Goal: Transaction & Acquisition: Purchase product/service

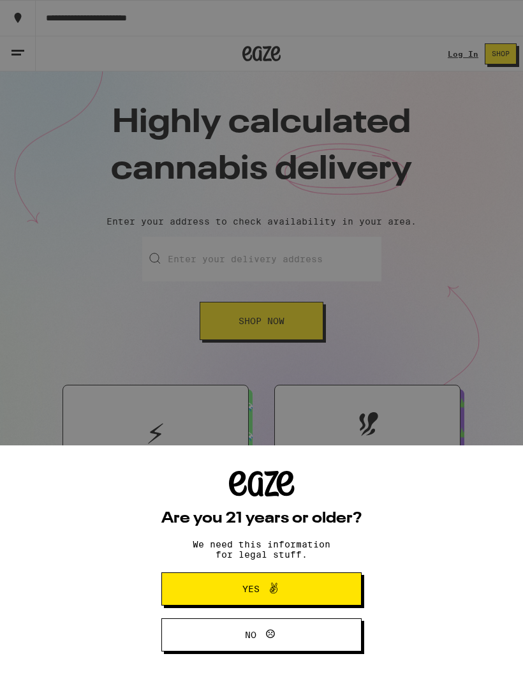
click at [125, 255] on div "Are you 21 years or older? We need this information for legal stuff. Yes No" at bounding box center [261, 338] width 523 height 677
click at [196, 447] on button "Yes" at bounding box center [261, 589] width 200 height 33
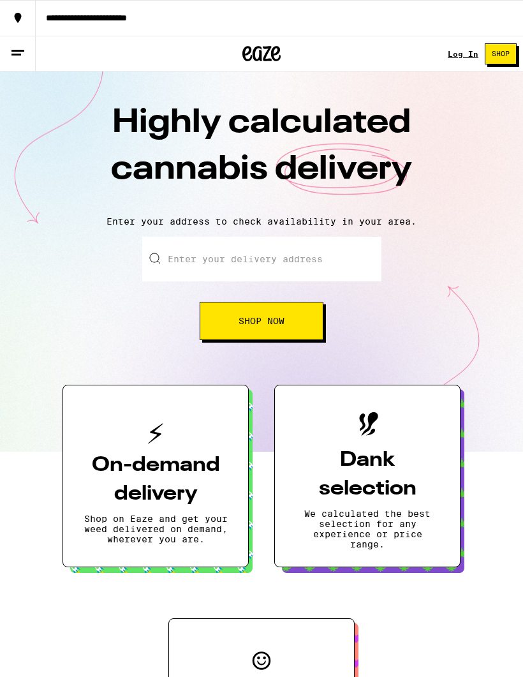
click at [184, 265] on input "Enter your delivery address" at bounding box center [261, 259] width 239 height 45
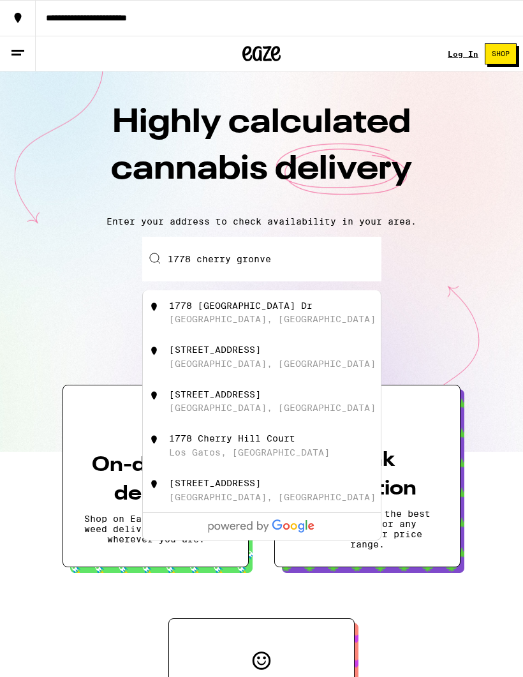
click at [181, 311] on div "1778 Cherry Grove Dr" at bounding box center [241, 306] width 144 height 10
type input "1778 Cherry Grove Dr, San Jose, CA"
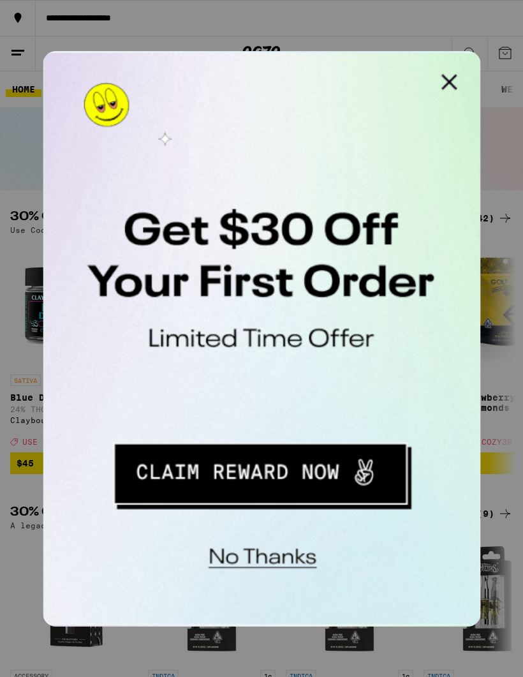
click at [206, 65] on button "Close Modal" at bounding box center [204, 64] width 26 height 26
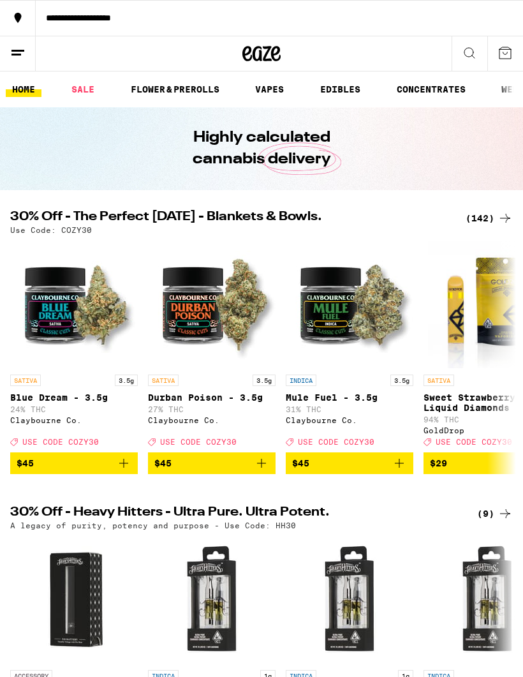
click at [264, 91] on link "VAPES" at bounding box center [269, 89] width 41 height 15
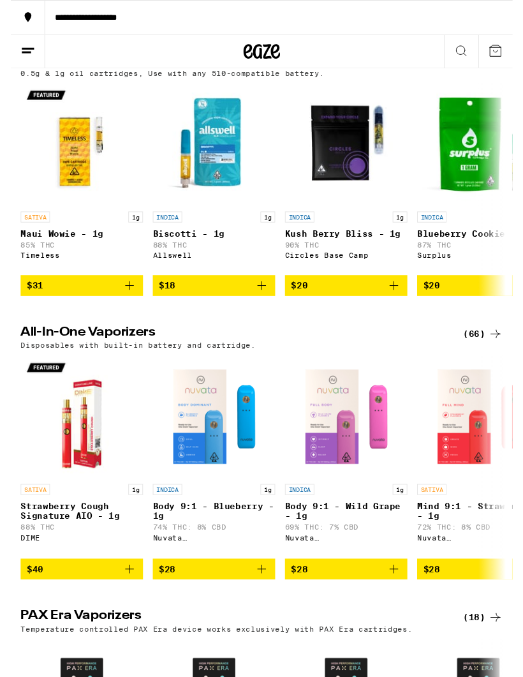
scroll to position [410, 0]
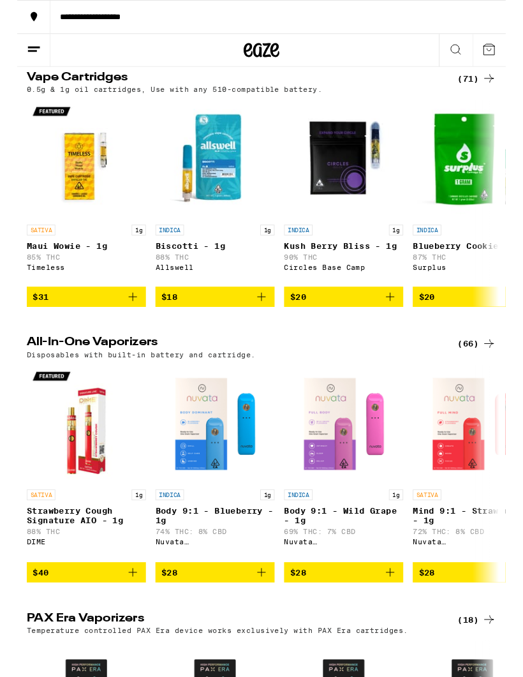
click at [490, 376] on div "(66)" at bounding box center [492, 368] width 41 height 15
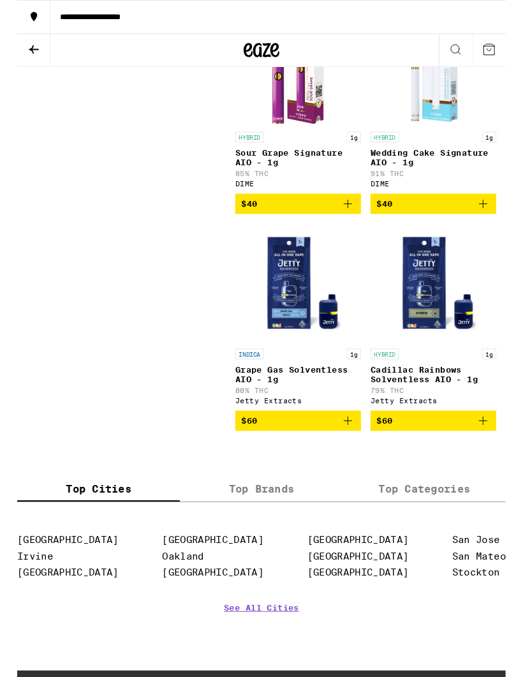
scroll to position [7450, 0]
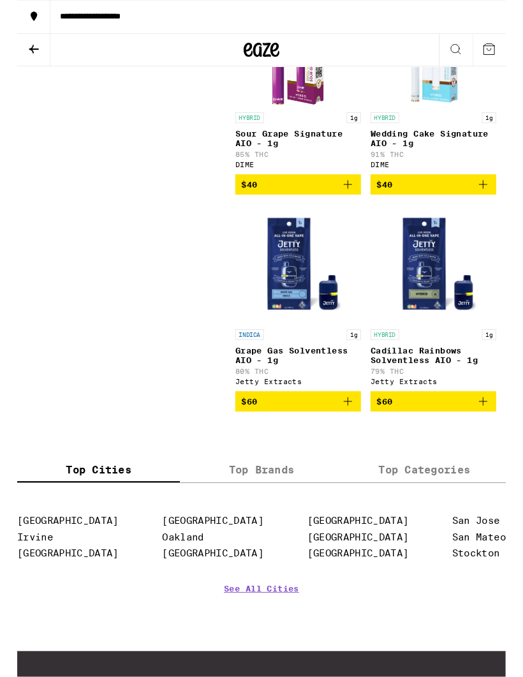
click at [414, 181] on div "HYBRID 1g Wedding Cake Signature AIO - 1g 91% THC DIME" at bounding box center [446, 151] width 135 height 60
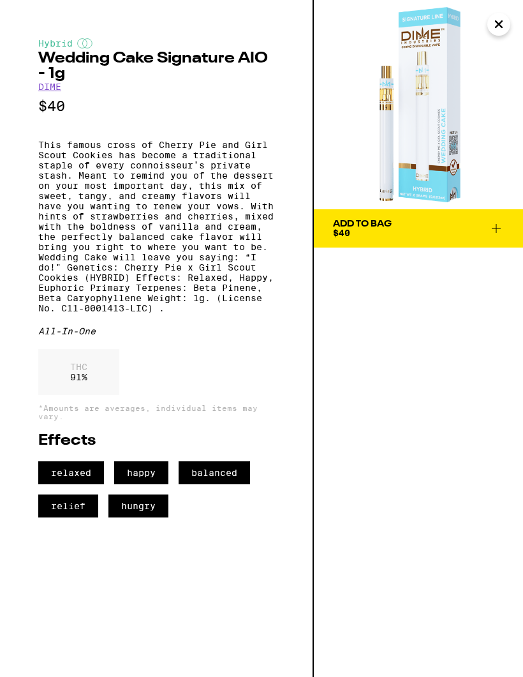
click at [359, 447] on div "Add To Bag $40" at bounding box center [418, 338] width 209 height 677
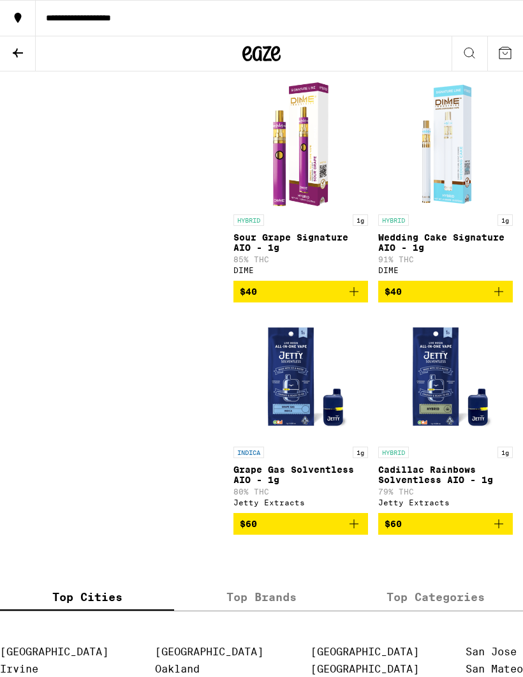
scroll to position [7354, 0]
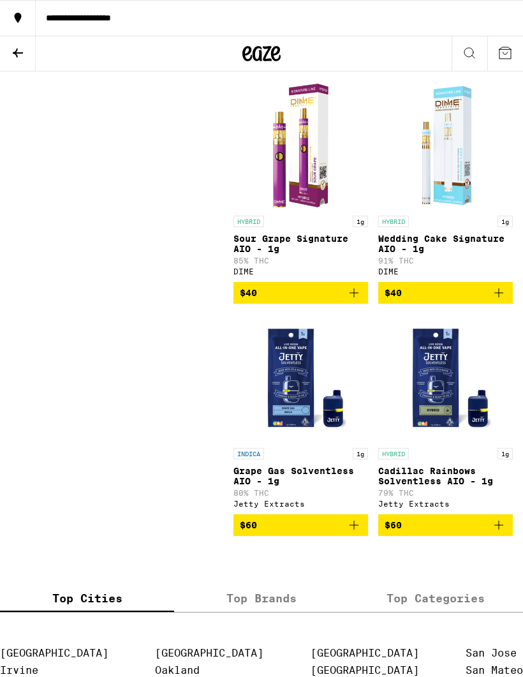
click at [417, 71] on button "$40" at bounding box center [446, 61] width 135 height 22
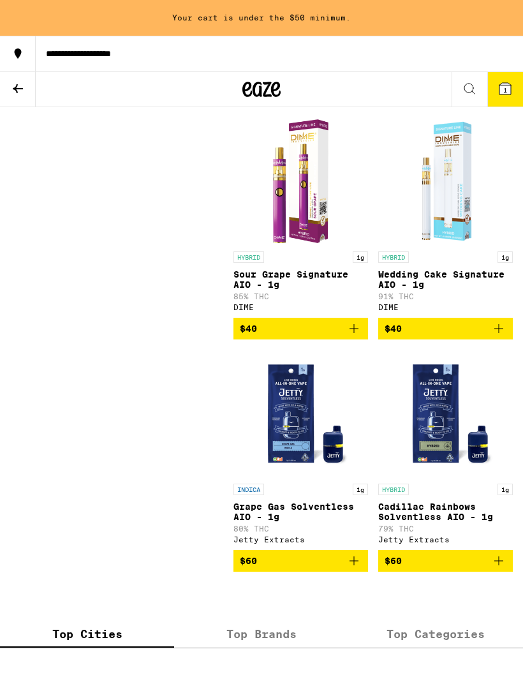
click at [405, 57] on p "Banana Punch Signature AIO - 1g" at bounding box center [446, 47] width 135 height 20
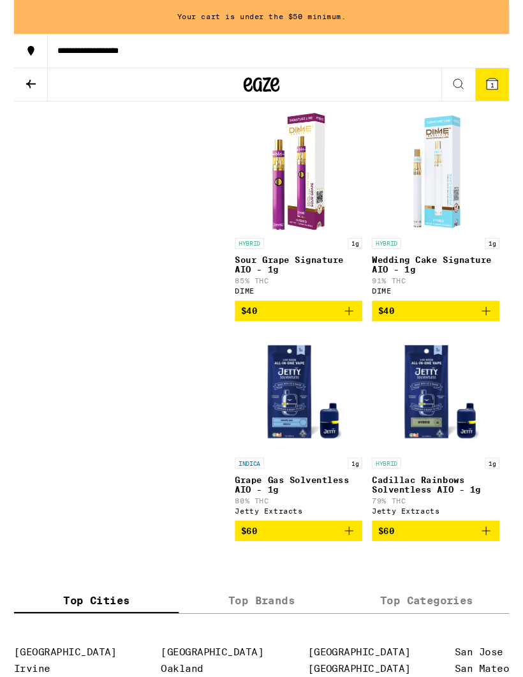
scroll to position [7347, 0]
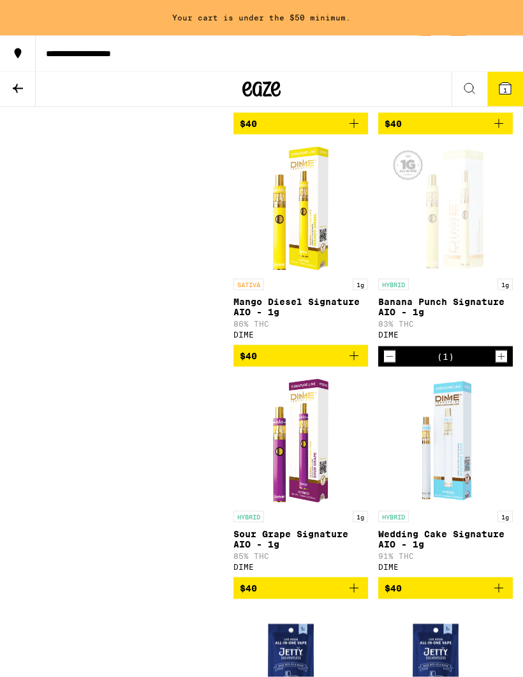
click at [416, 85] on p "Peach Kush Signature AIO - 1g" at bounding box center [446, 74] width 135 height 20
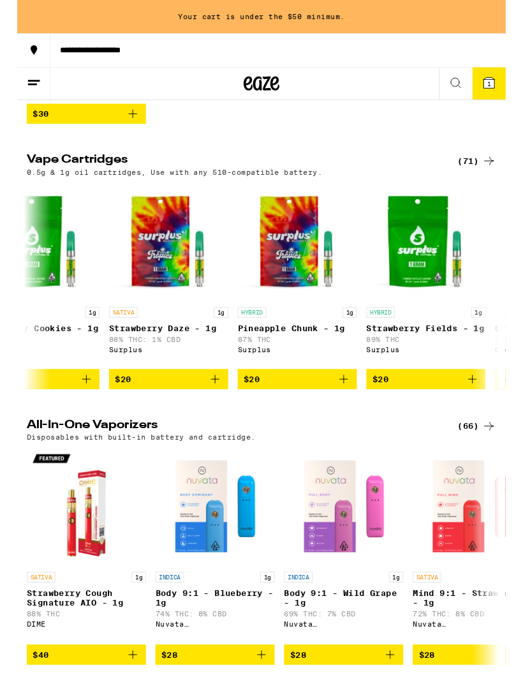
scroll to position [0, 466]
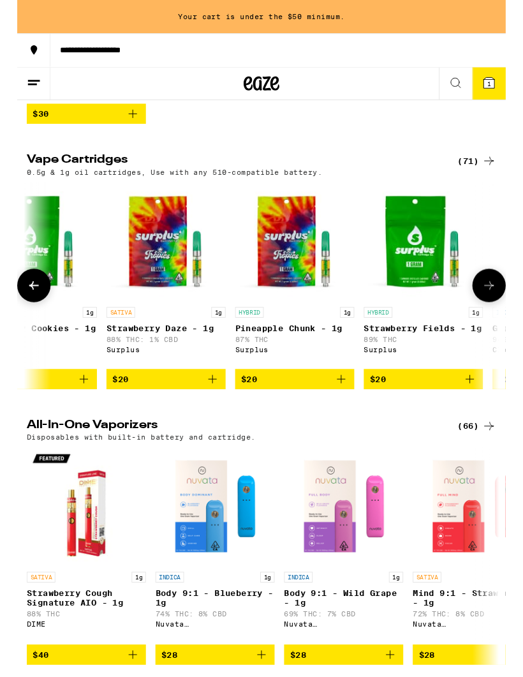
click at [109, 357] on p "Strawberry Daze - 1g" at bounding box center [160, 352] width 128 height 10
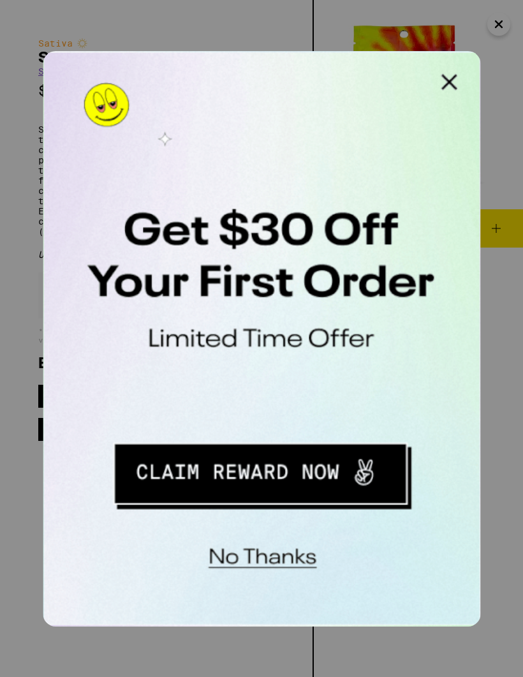
click at [206, 64] on button "Close Modal" at bounding box center [204, 64] width 26 height 26
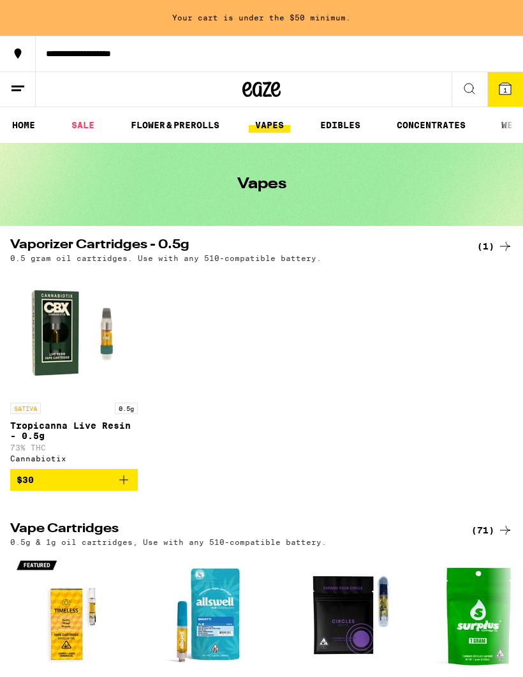
click at [264, 129] on link "VAPES" at bounding box center [269, 124] width 41 height 15
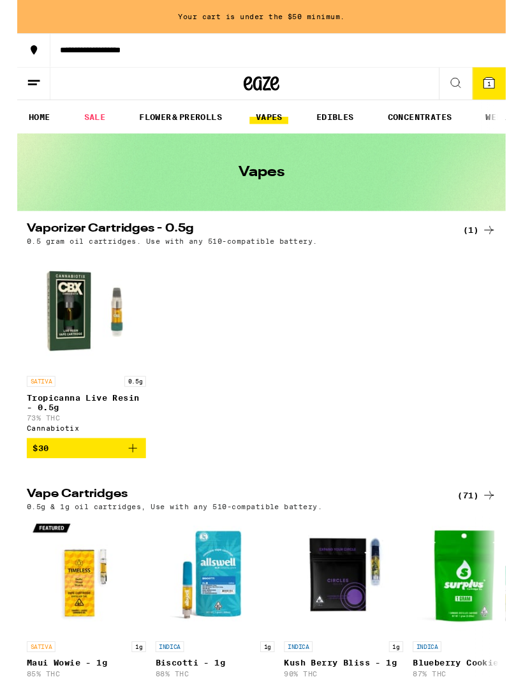
click at [499, 376] on div at bounding box center [506, 380] width 36 height 36
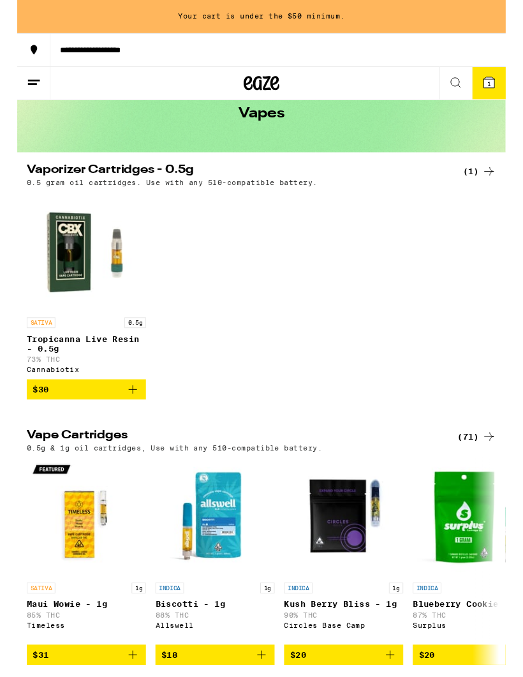
scroll to position [63, 0]
click at [485, 474] on div "(71)" at bounding box center [492, 467] width 41 height 15
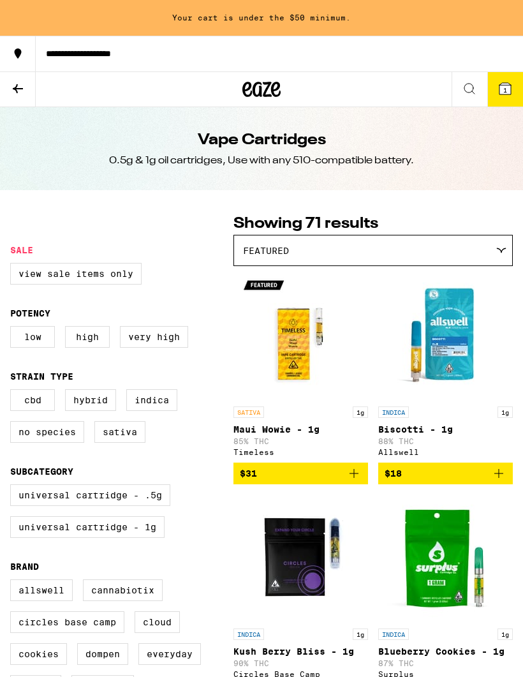
click at [483, 432] on p "Biscotti - 1g" at bounding box center [446, 429] width 135 height 10
click at [511, 94] on icon at bounding box center [505, 88] width 11 height 11
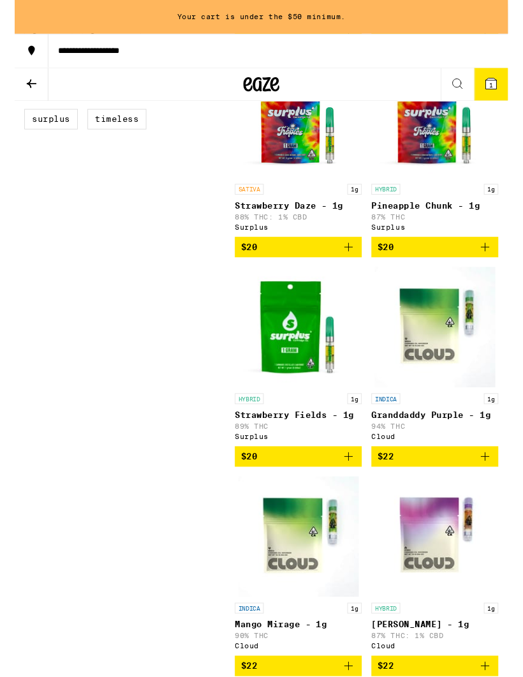
scroll to position [648, 0]
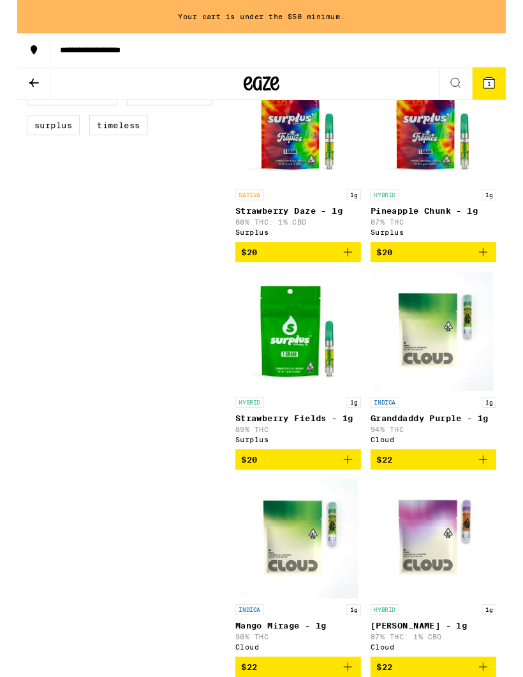
click at [448, 161] on img "Open page for Pineapple Chunk - 1g from Surplus" at bounding box center [446, 133] width 128 height 128
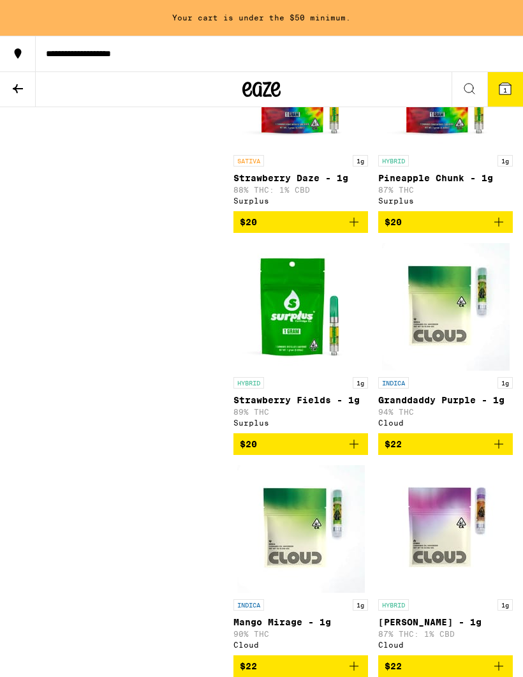
scroll to position [648, 0]
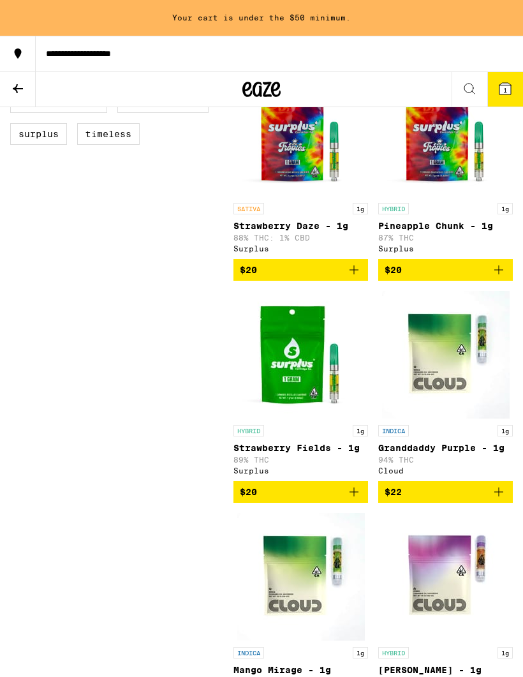
click at [417, 231] on p "Pineapple Chunk - 1g" at bounding box center [446, 226] width 135 height 10
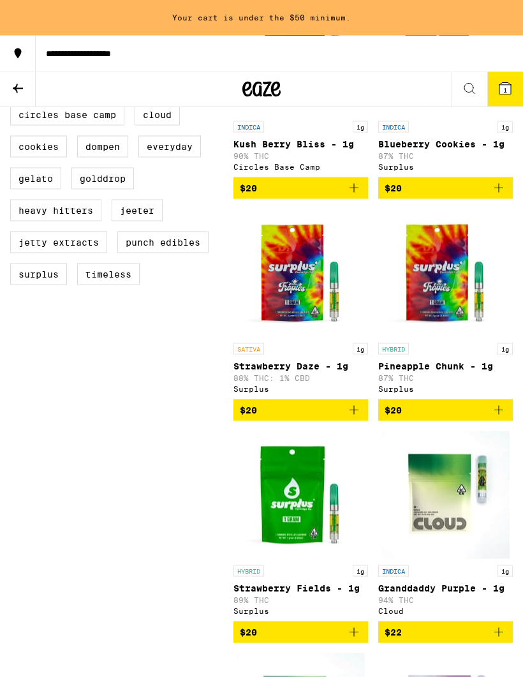
scroll to position [507, 0]
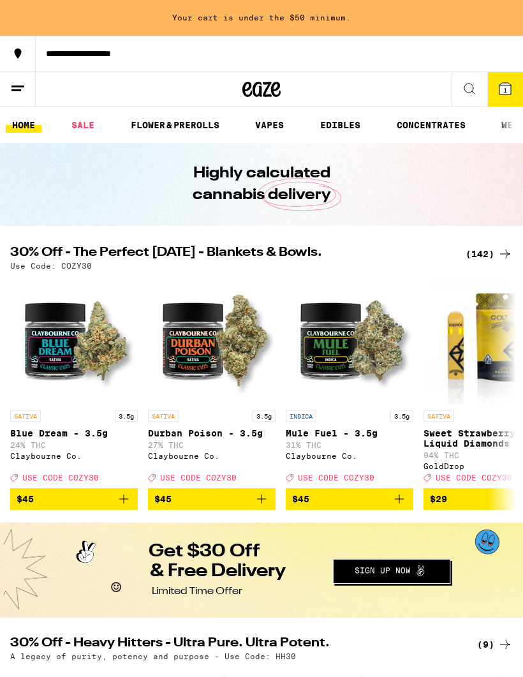
click at [280, 119] on link "VAPES" at bounding box center [269, 124] width 41 height 15
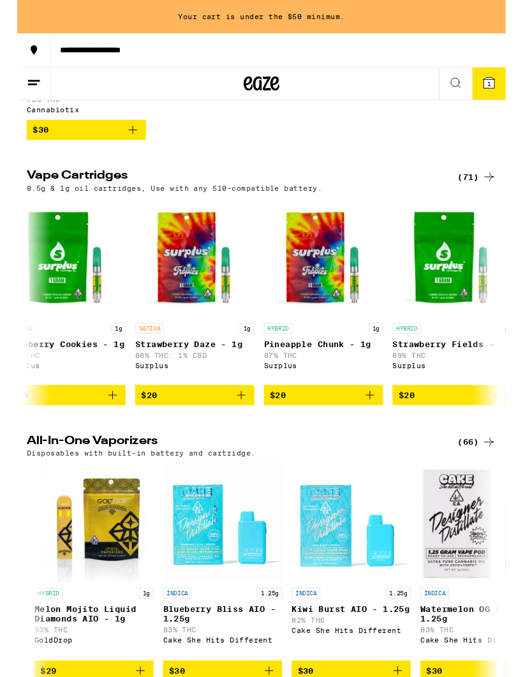
click at [144, 374] on p "Strawberry Daze - 1g" at bounding box center [190, 369] width 128 height 10
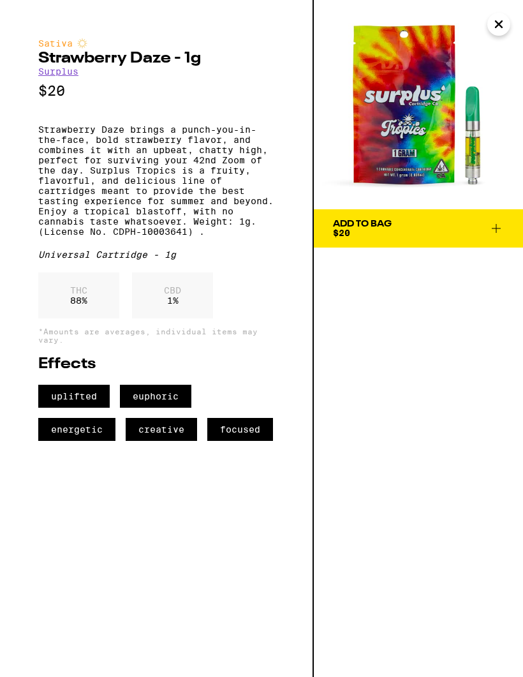
scroll to position [341, 0]
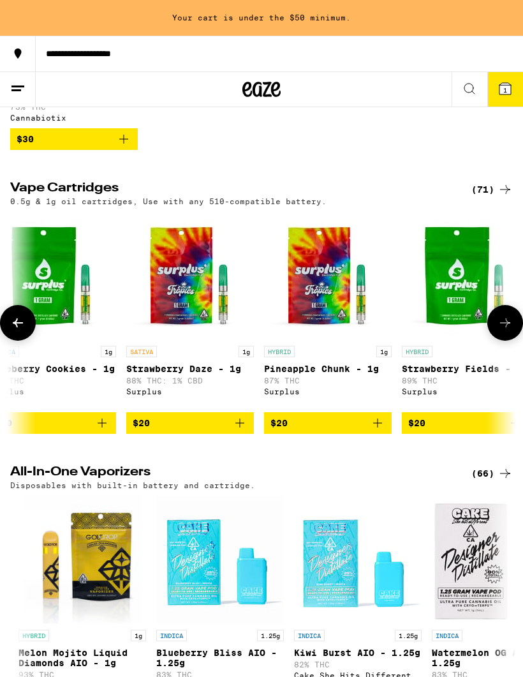
click at [320, 374] on p "Pineapple Chunk - 1g" at bounding box center [328, 369] width 128 height 10
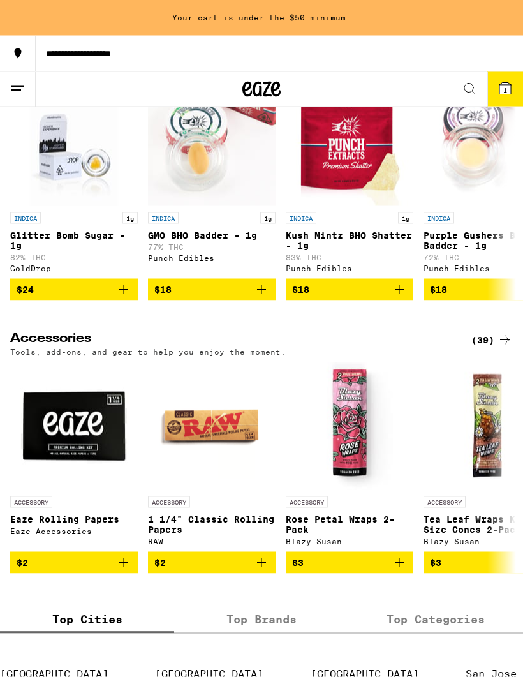
scroll to position [4843, 0]
